Goal: Information Seeking & Learning: Find specific fact

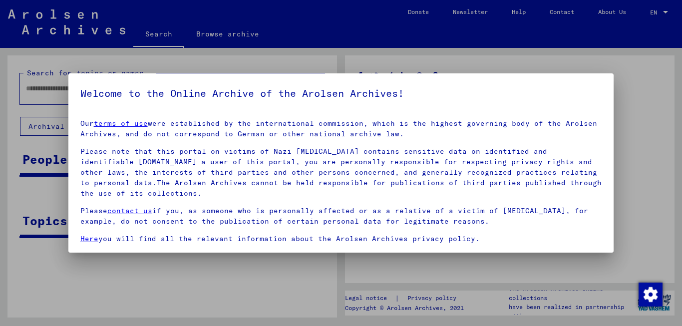
type input "********"
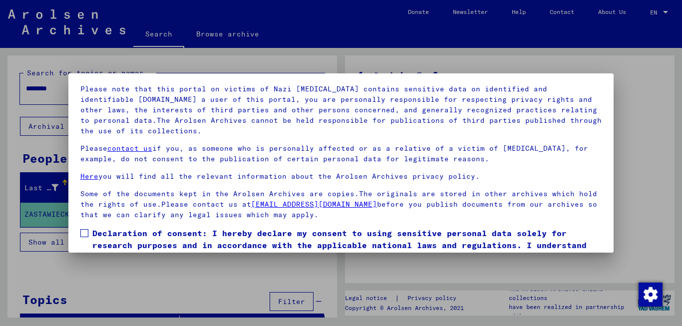
scroll to position [82, 0]
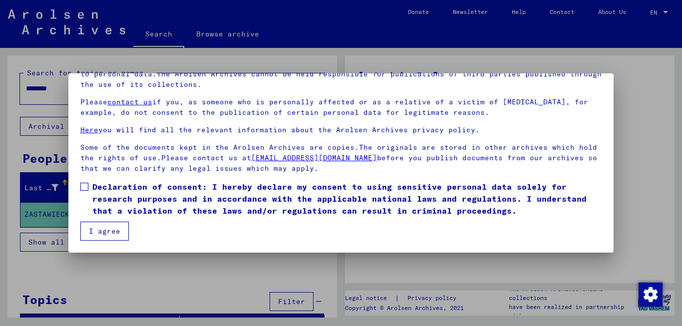
click at [85, 187] on span at bounding box center [84, 187] width 8 height 8
click at [110, 238] on button "I agree" at bounding box center [104, 231] width 48 height 19
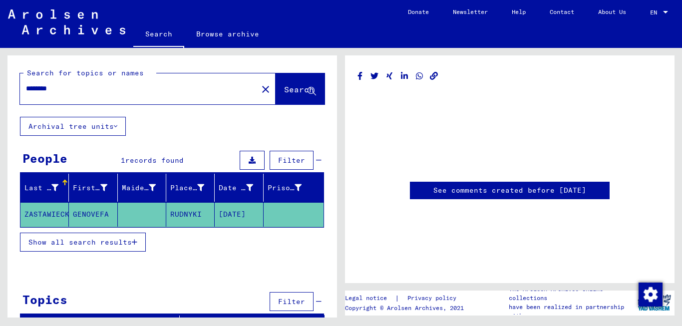
click at [55, 215] on mat-cell "ZASTAWIECKA" at bounding box center [44, 214] width 48 height 24
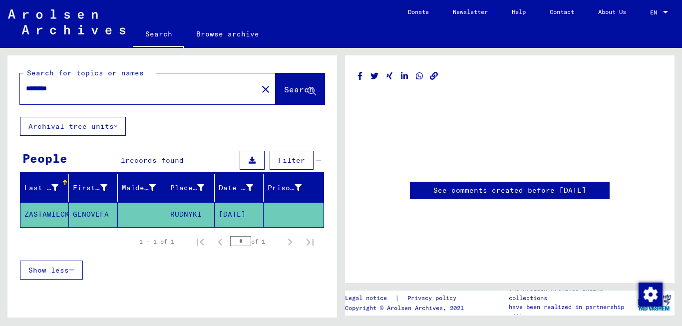
click at [57, 268] on span "Show less" at bounding box center [48, 270] width 40 height 9
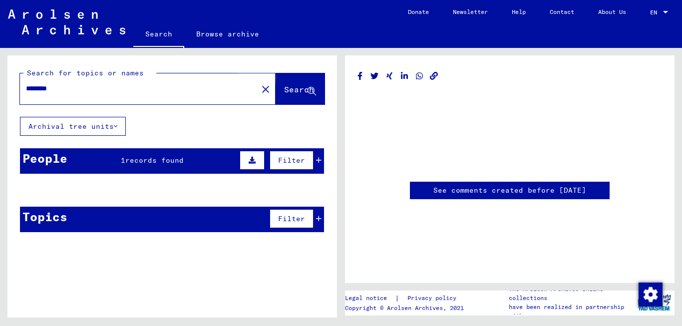
click at [297, 90] on span "Search" at bounding box center [299, 89] width 30 height 10
